Goal: Information Seeking & Learning: Find specific fact

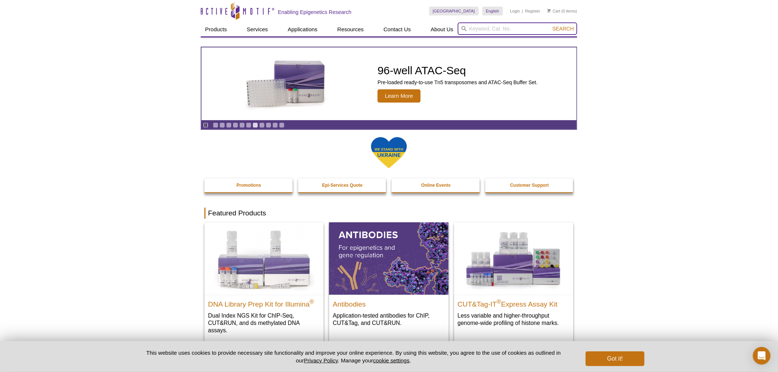
click at [498, 30] on input "search" at bounding box center [518, 28] width 120 height 13
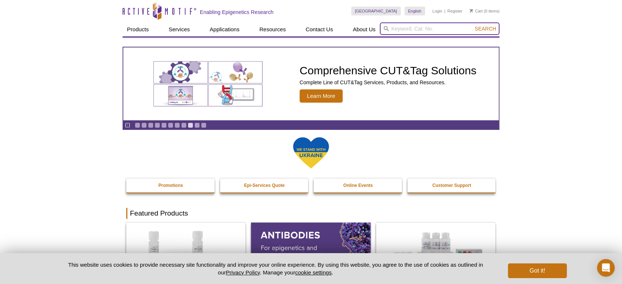
click at [417, 26] on input "search" at bounding box center [440, 28] width 120 height 13
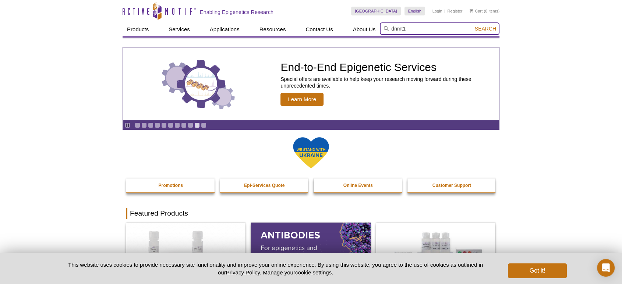
type input "dnmt1"
click at [472, 25] on button "Search" at bounding box center [485, 28] width 26 height 7
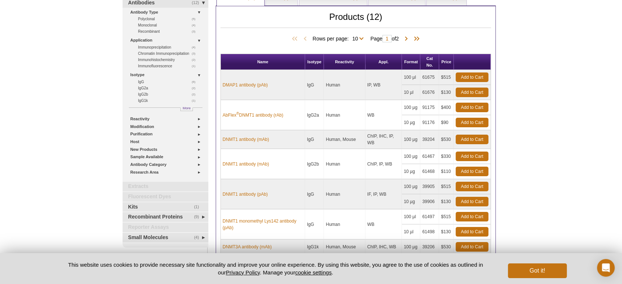
scroll to position [109, 0]
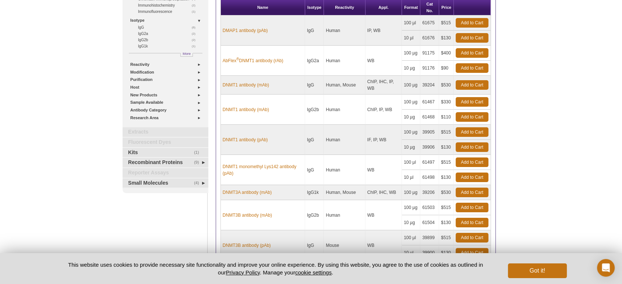
drag, startPoint x: 225, startPoint y: 52, endPoint x: 276, endPoint y: 57, distance: 51.0
click at [291, 62] on td "AbFlex ® DNMT1 antibody (rAb)" at bounding box center [263, 61] width 84 height 30
drag, startPoint x: 274, startPoint y: 56, endPoint x: 263, endPoint y: 67, distance: 15.6
click at [259, 67] on td "AbFlex ® DNMT1 antibody (rAb)" at bounding box center [263, 61] width 84 height 30
drag, startPoint x: 293, startPoint y: 65, endPoint x: 220, endPoint y: 54, distance: 74.4
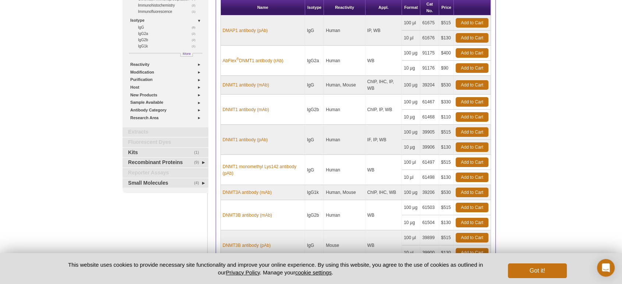
click at [217, 53] on div "Products (12) Rows per page: 10 All 10 Page 1 of 2 Name Isotype Reactivity Appl…" at bounding box center [356, 137] width 280 height 373
click at [262, 71] on td "AbFlex ® DNMT1 antibody (rAb)" at bounding box center [263, 61] width 84 height 30
drag, startPoint x: 280, startPoint y: 63, endPoint x: 222, endPoint y: 65, distance: 58.2
click at [222, 65] on td "AbFlex ® DNMT1 antibody (rAb)" at bounding box center [263, 61] width 84 height 30
copy link "AbFlex ® DNMT1 antibody (rAb)"
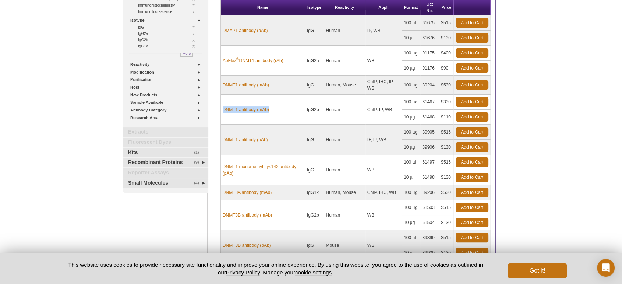
drag, startPoint x: 287, startPoint y: 108, endPoint x: 224, endPoint y: 101, distance: 63.0
click at [224, 101] on td "DNMT1 antibody (mAb)" at bounding box center [263, 110] width 84 height 30
copy link "DNMT1 antibody (mAb)"
